Goal: Transaction & Acquisition: Download file/media

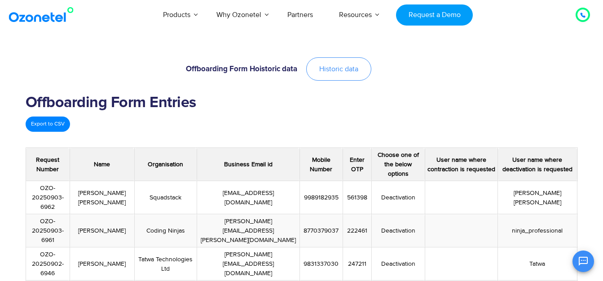
click at [352, 66] on span "Historic data" at bounding box center [338, 69] width 39 height 7
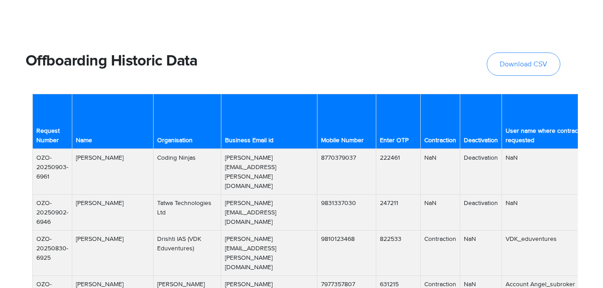
click at [504, 69] on link "Download CSV" at bounding box center [523, 64] width 74 height 23
